Goal: Task Accomplishment & Management: Manage account settings

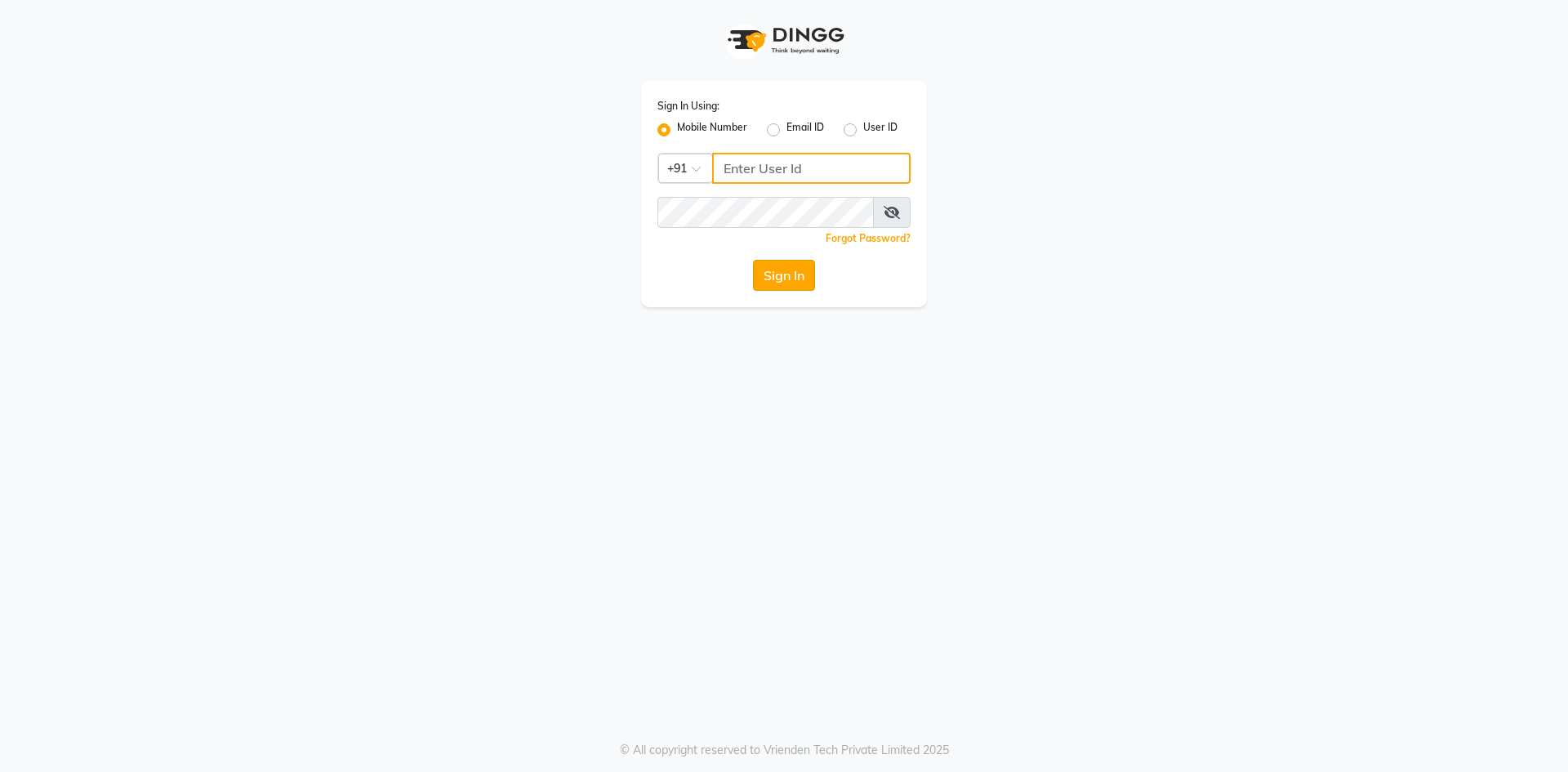
type input "9346469616"
click at [801, 274] on button "Sign In" at bounding box center [784, 275] width 62 height 31
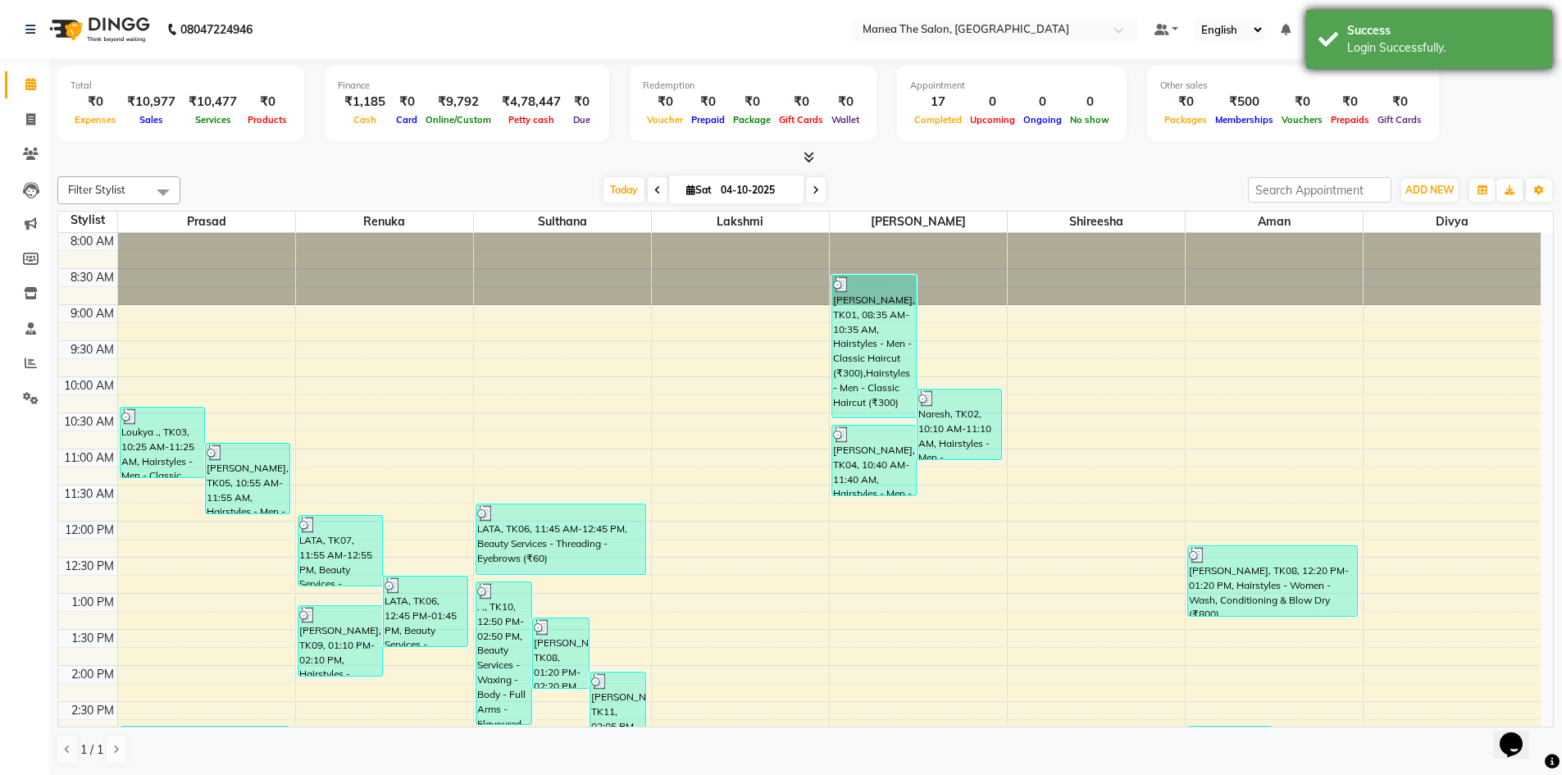
click at [1522, 28] on div "Success" at bounding box center [1443, 30] width 193 height 17
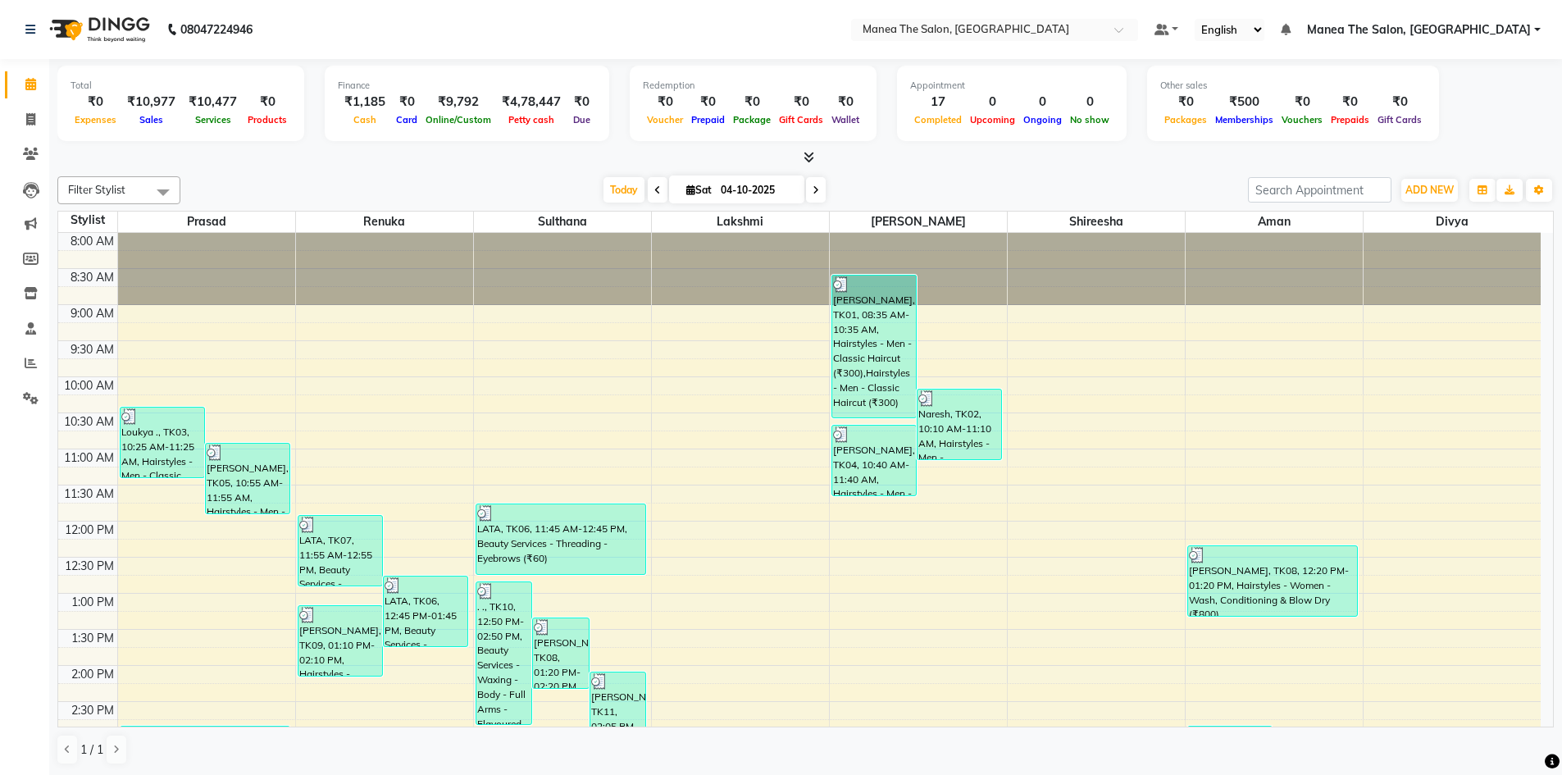
click at [1493, 37] on span "Manea The Salon, [GEOGRAPHIC_DATA]" at bounding box center [1419, 29] width 224 height 17
click at [1448, 110] on link "Sign out" at bounding box center [1456, 112] width 150 height 25
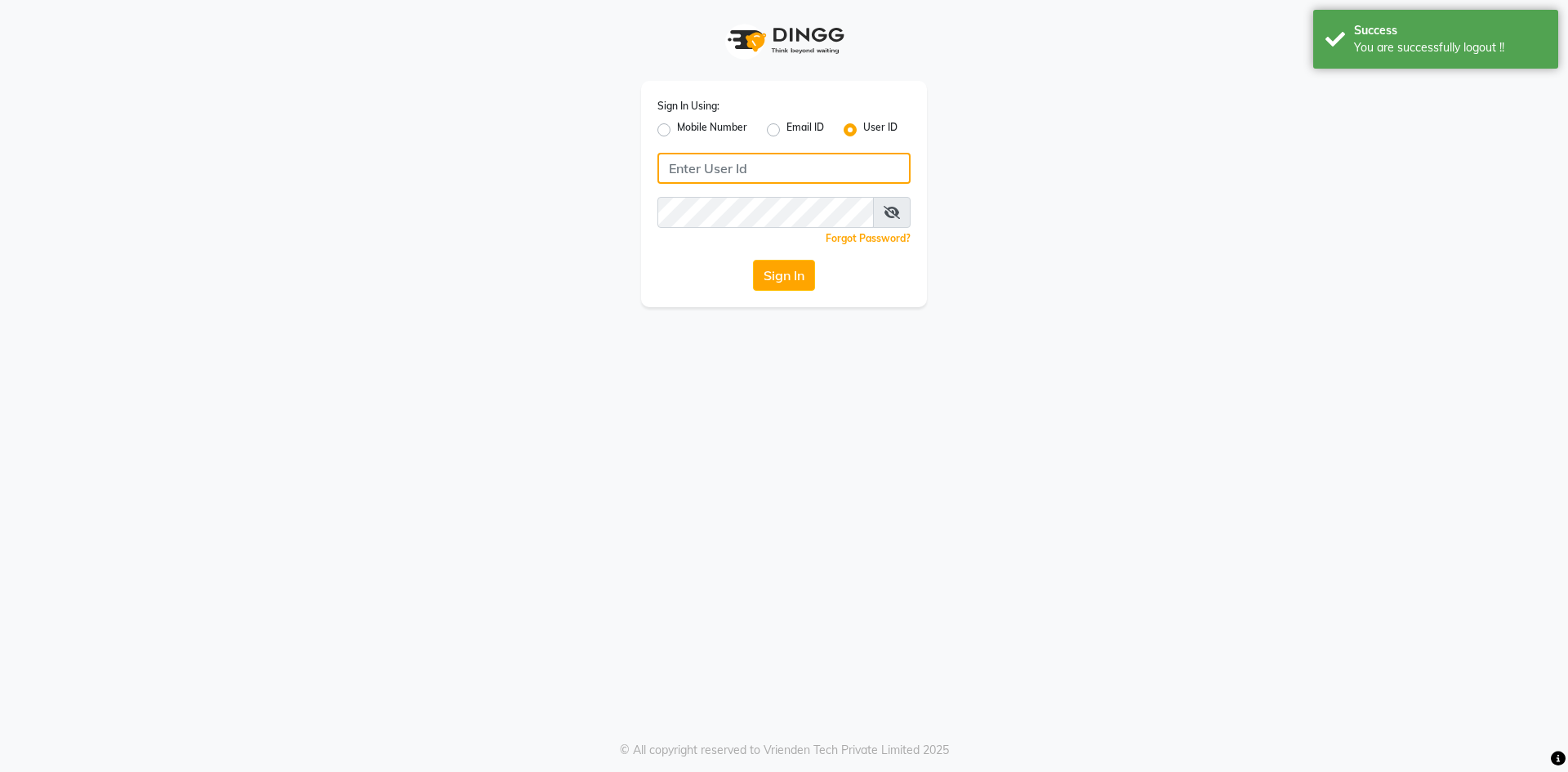
type input "9346469616"
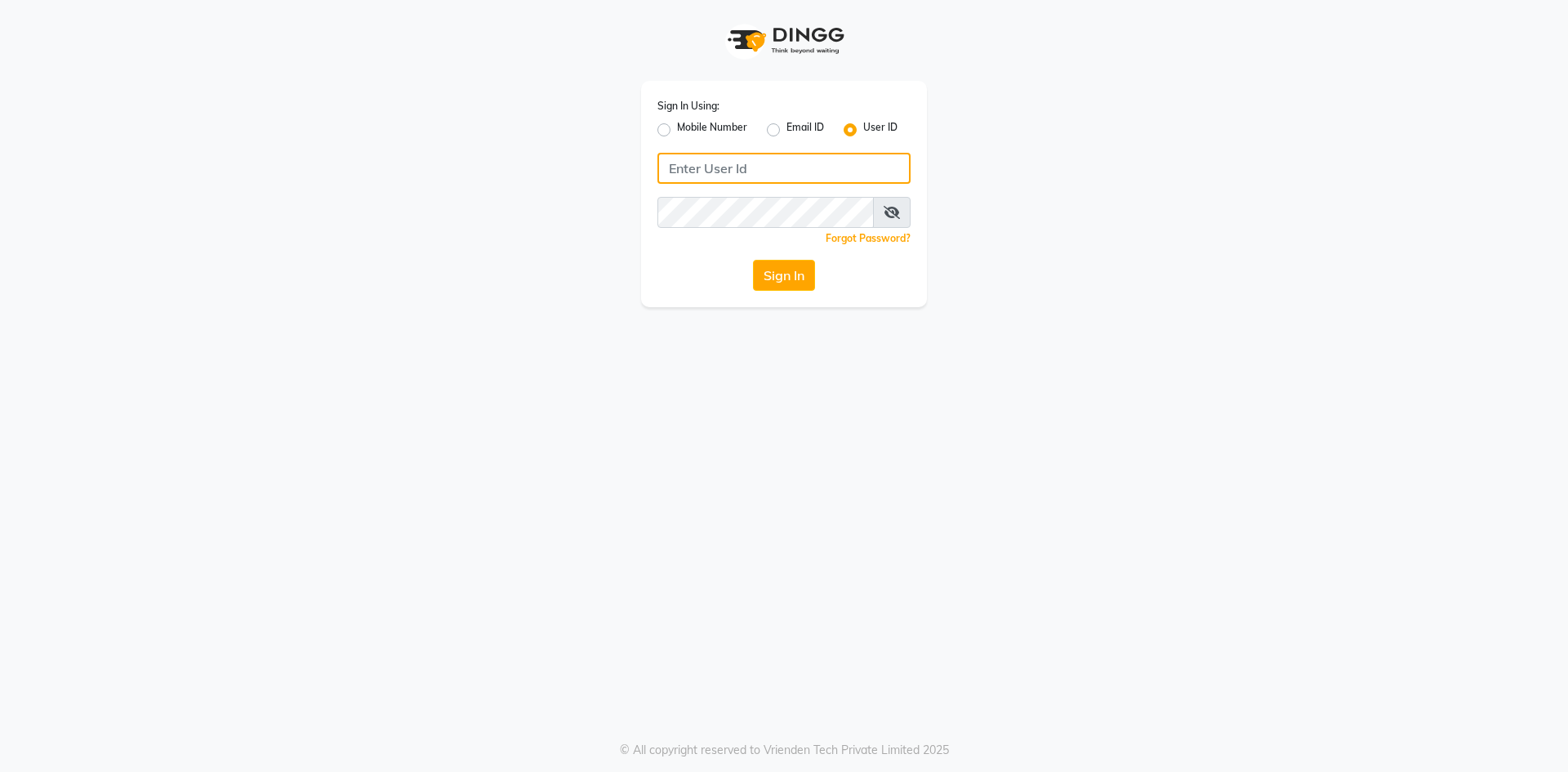
type input "9346469616"
click at [677, 126] on label "Mobile Number" at bounding box center [712, 129] width 70 height 20
click at [677, 126] on input "Mobile Number" at bounding box center [682, 125] width 11 height 11
radio input "true"
radio input "false"
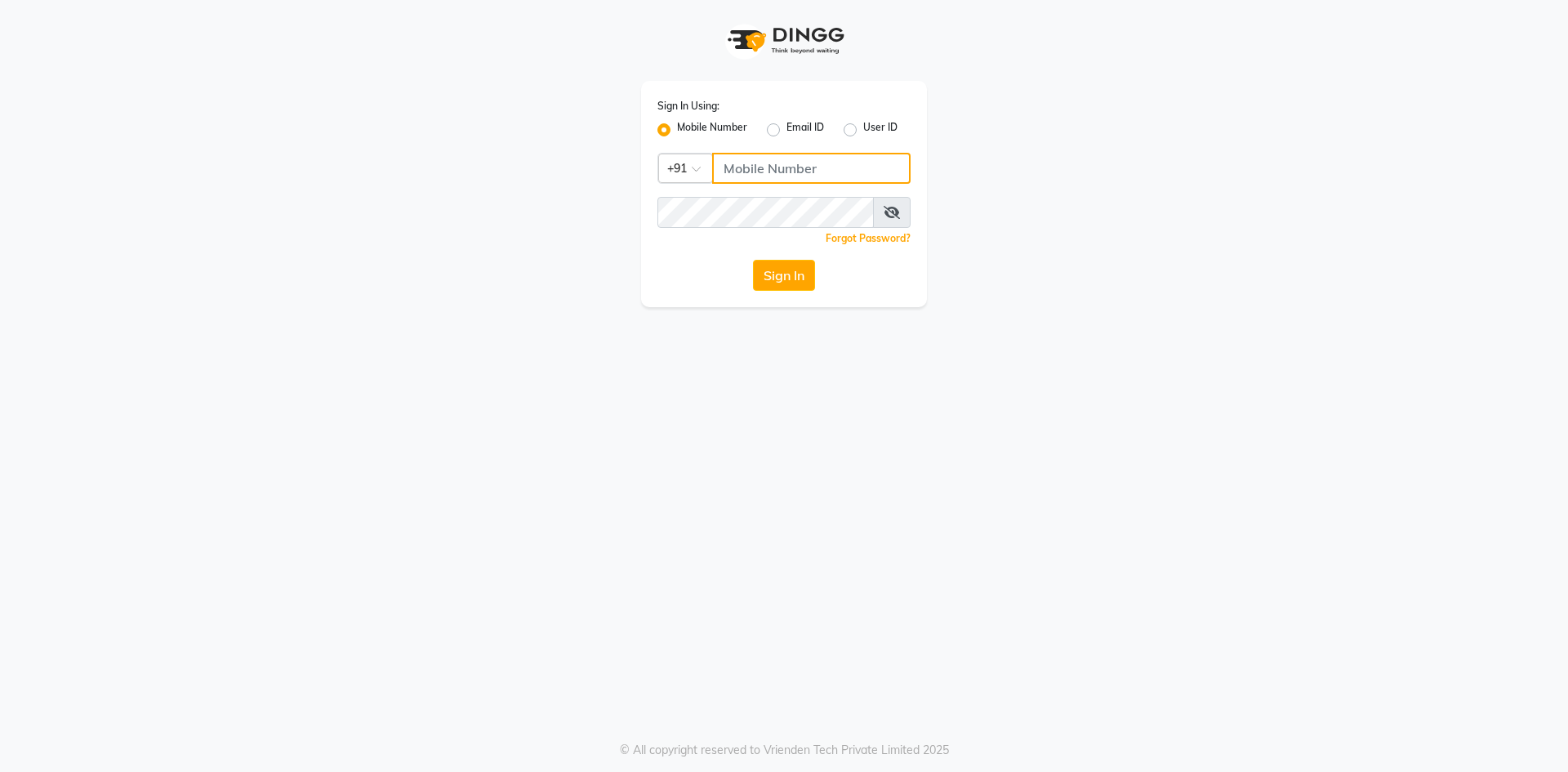
click at [802, 178] on input "Username" at bounding box center [811, 167] width 198 height 31
type input "9346469616"
click at [786, 284] on button "Sign In" at bounding box center [784, 275] width 62 height 31
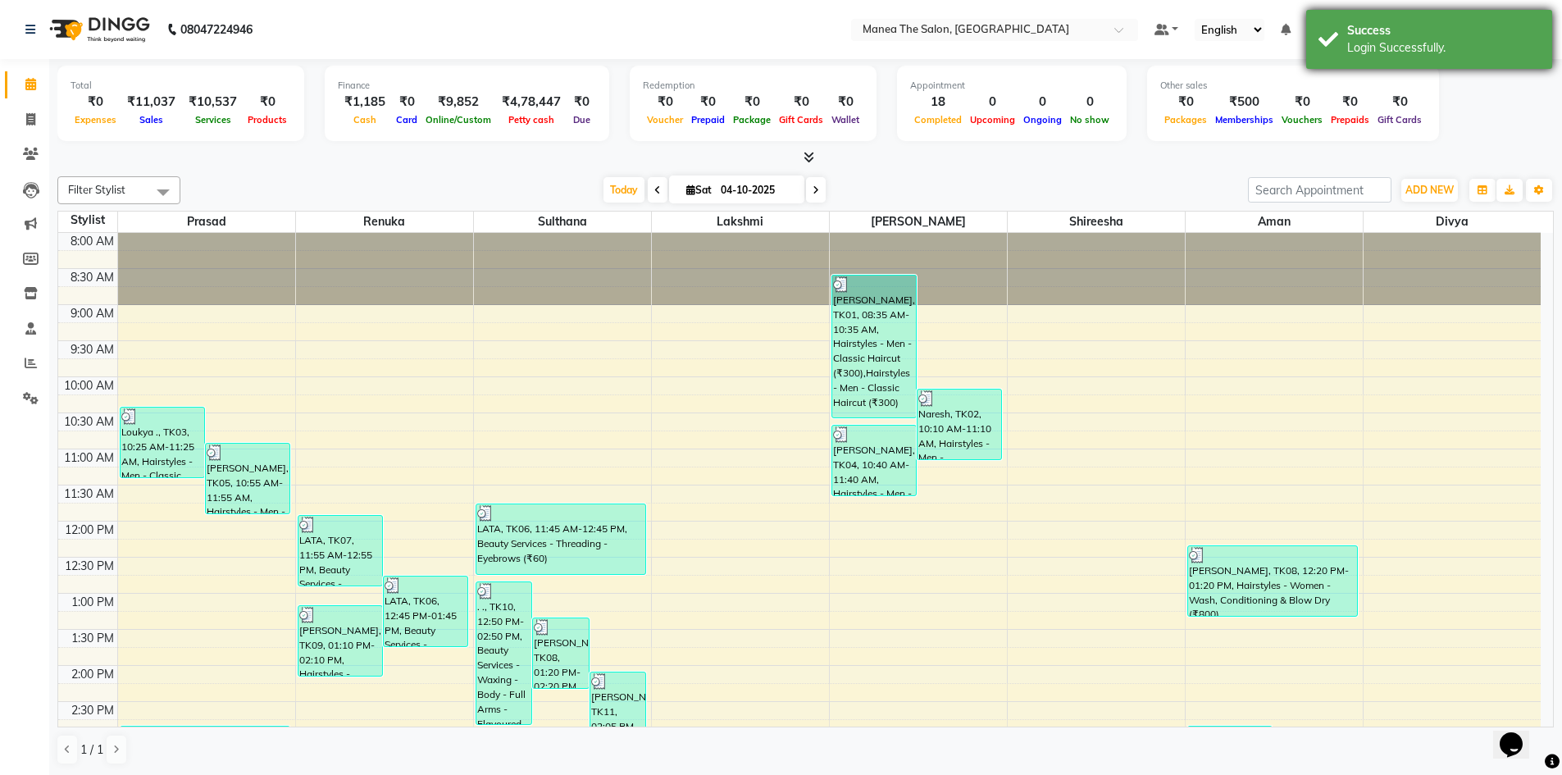
click at [1513, 30] on div "Success" at bounding box center [1443, 30] width 193 height 17
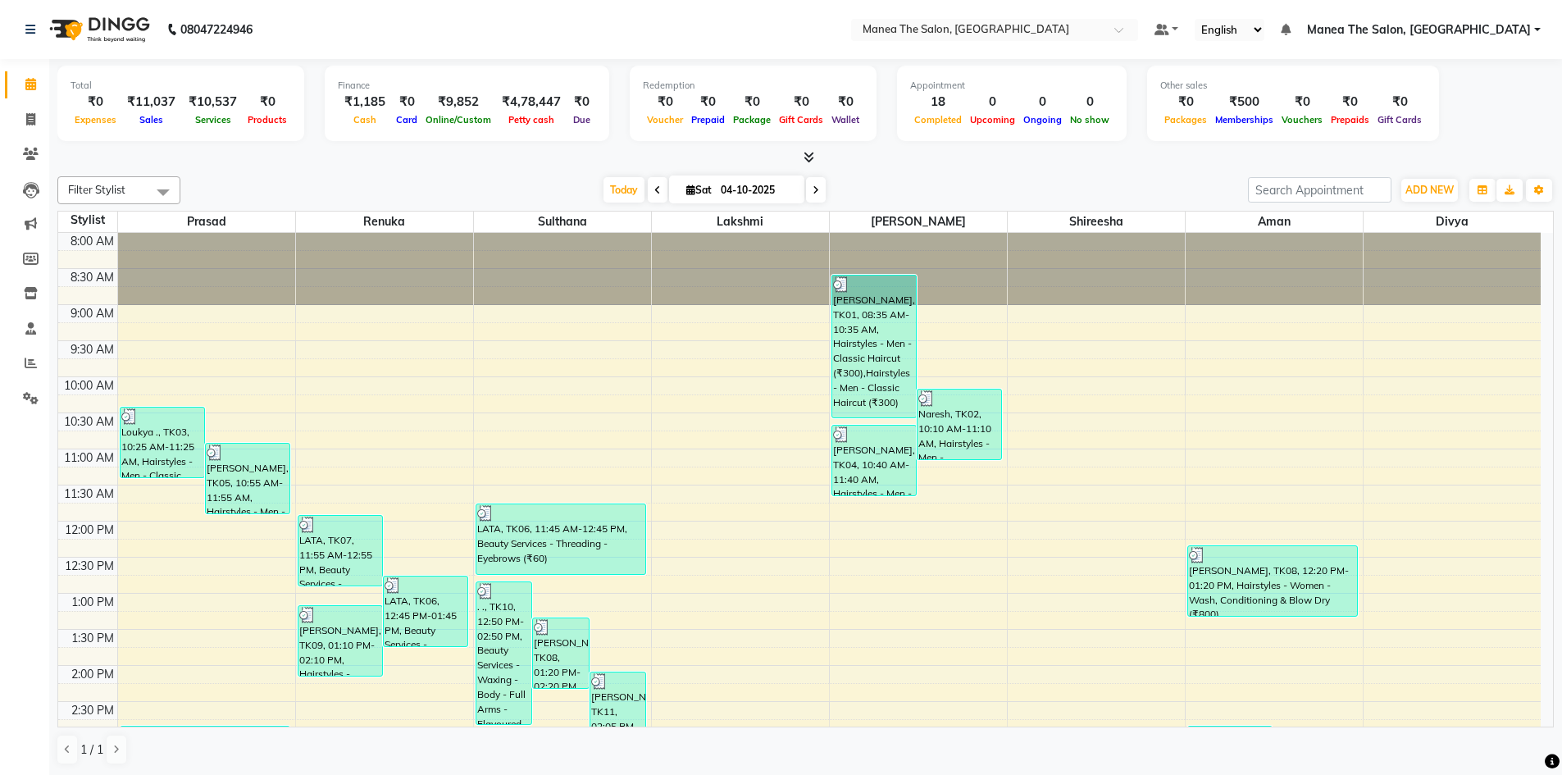
click at [1513, 30] on span "Manea The Salon, [GEOGRAPHIC_DATA]" at bounding box center [1419, 29] width 224 height 17
click at [1466, 108] on link "Sign out" at bounding box center [1456, 112] width 150 height 25
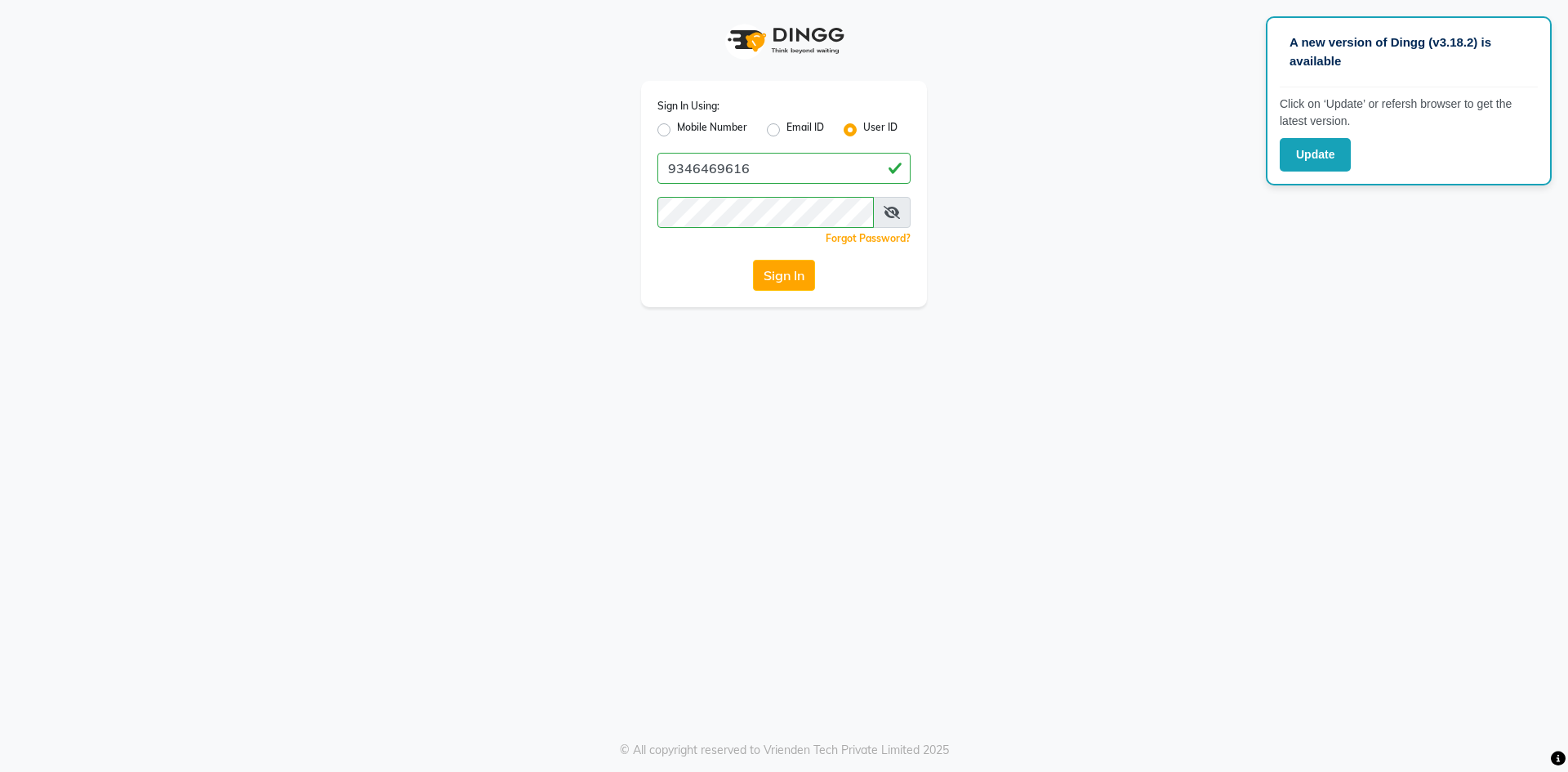
click at [677, 135] on label "Mobile Number" at bounding box center [712, 129] width 70 height 20
click at [677, 130] on input "Mobile Number" at bounding box center [682, 125] width 11 height 11
radio input "true"
radio input "false"
click at [768, 186] on div "Sign In Using: Mobile Number Email ID User ID Country Code × +91 Remember me Fo…" at bounding box center [783, 193] width 286 height 226
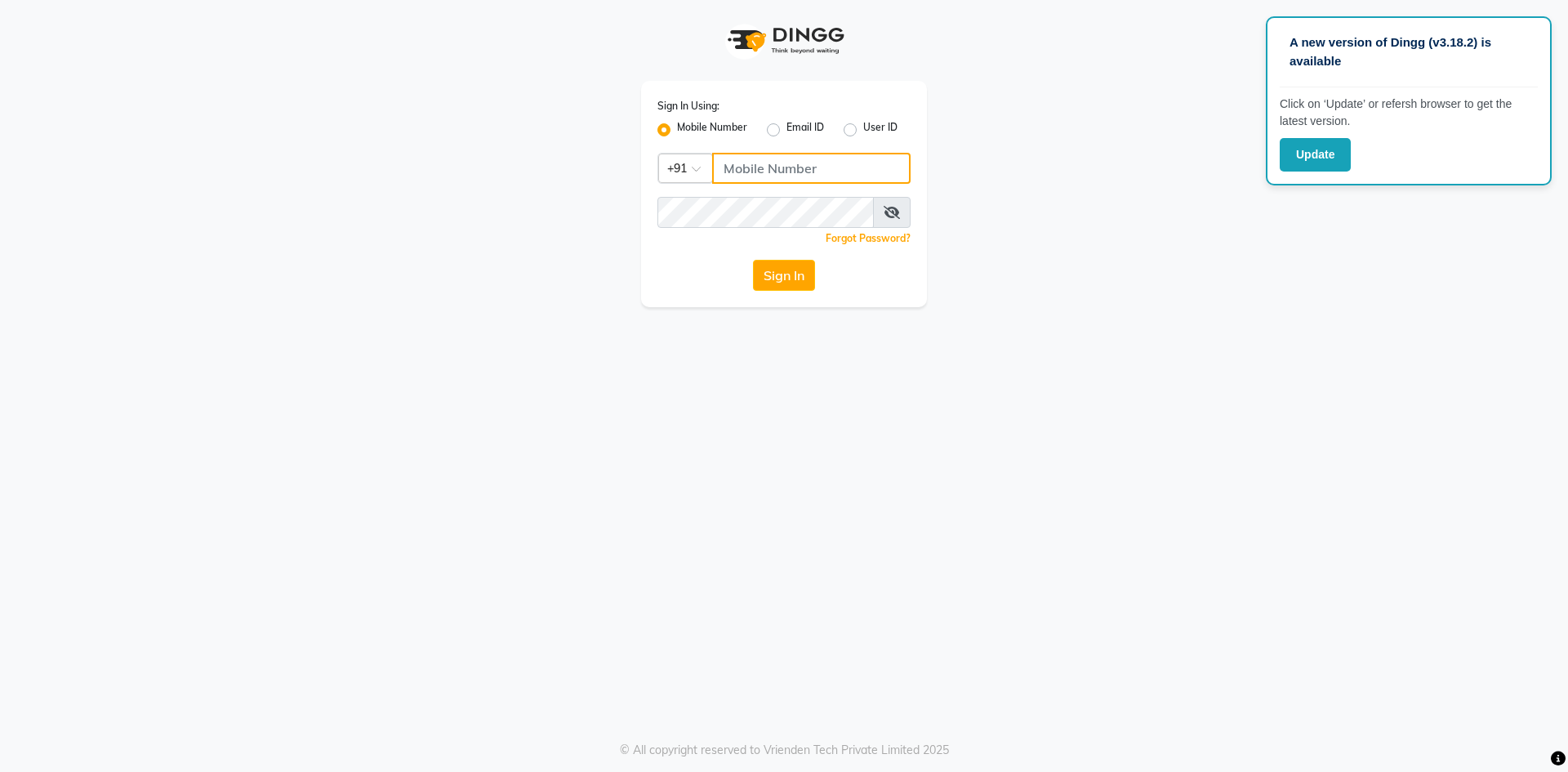
click at [771, 171] on input "Username" at bounding box center [811, 167] width 198 height 31
type input "9346469616"
click at [797, 277] on button "Sign In" at bounding box center [784, 275] width 62 height 31
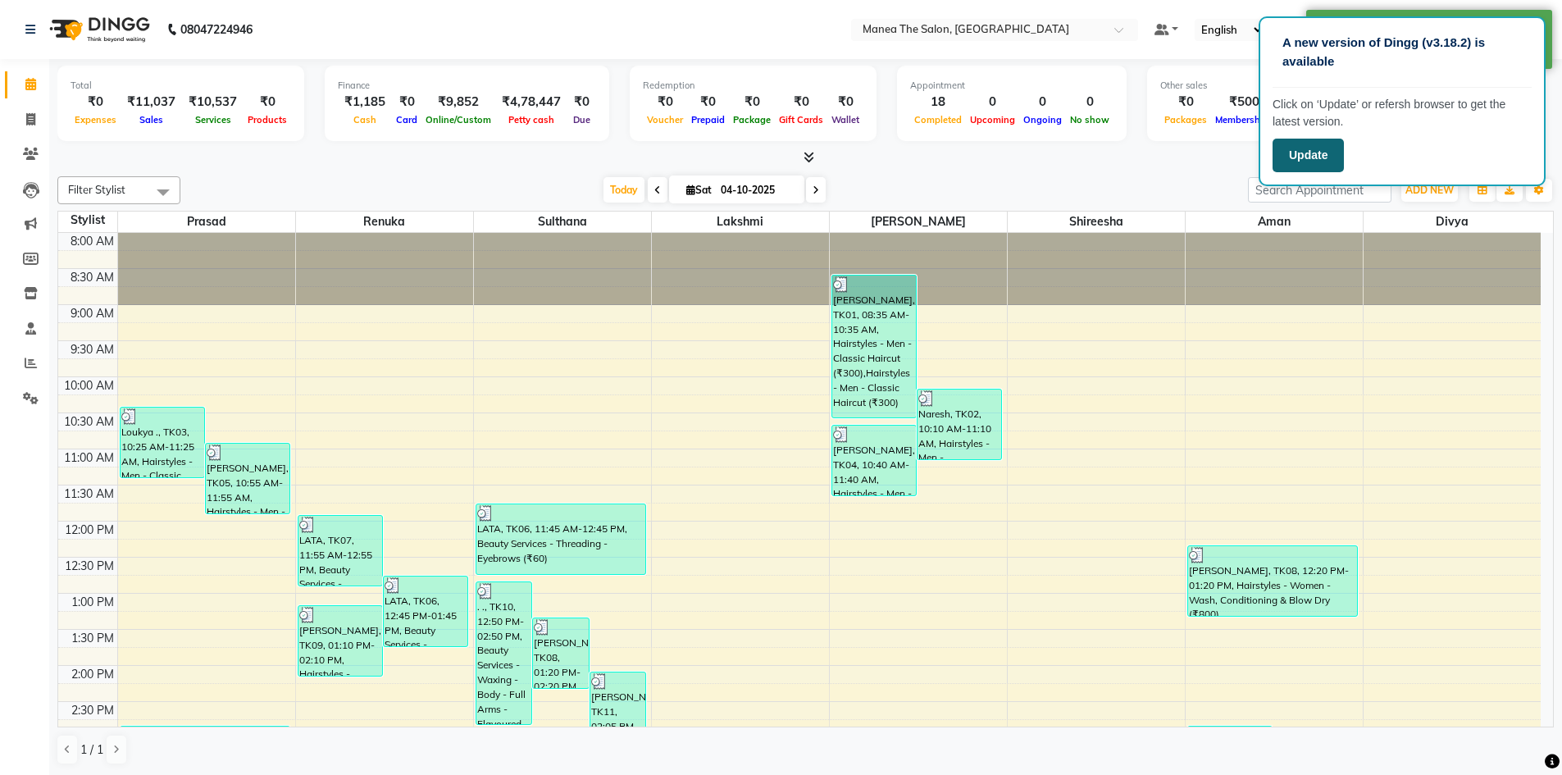
click at [1325, 166] on button "Update" at bounding box center [1307, 156] width 71 height 34
